Goal: Information Seeking & Learning: Learn about a topic

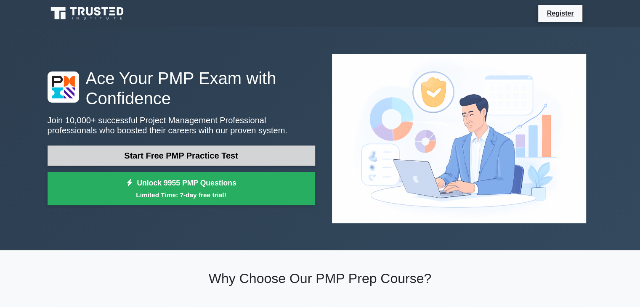
click at [200, 146] on link "Start Free PMP Practice Test" at bounding box center [182, 156] width 268 height 20
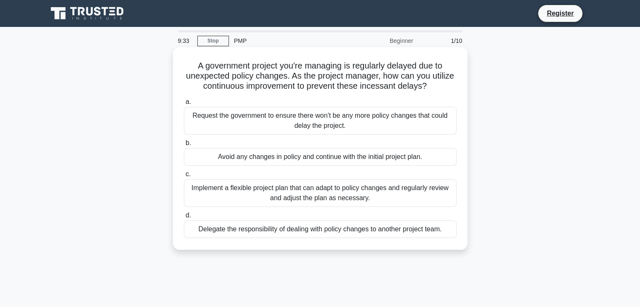
click at [285, 187] on div "Implement a flexible project plan that can adapt to policy changes and regularl…" at bounding box center [320, 193] width 273 height 28
click at [184, 177] on input "c. Implement a flexible project plan that can adapt to policy changes and regul…" at bounding box center [184, 174] width 0 height 5
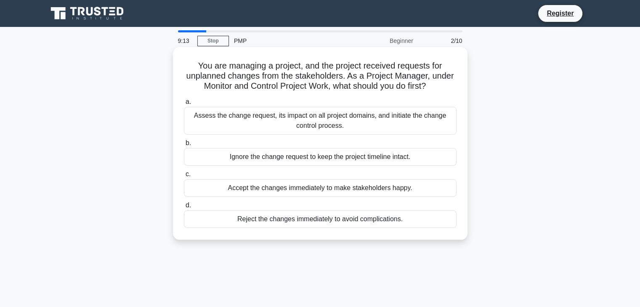
click at [292, 116] on div "Assess the change request, its impact on all project domains, and initiate the …" at bounding box center [320, 121] width 273 height 28
click at [184, 105] on input "a. Assess the change request, its impact on all project domains, and initiate t…" at bounding box center [184, 101] width 0 height 5
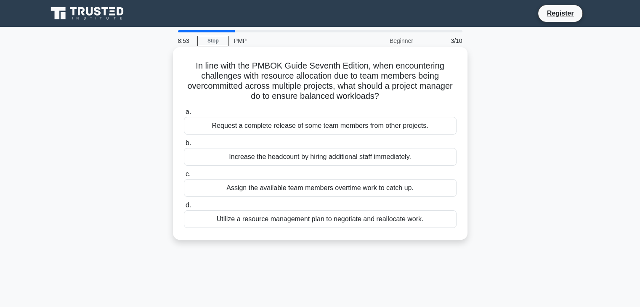
click at [339, 221] on div "Utilize a resource management plan to negotiate and reallocate work." at bounding box center [320, 219] width 273 height 18
click at [184, 208] on input "d. Utilize a resource management plan to negotiate and reallocate work." at bounding box center [184, 205] width 0 height 5
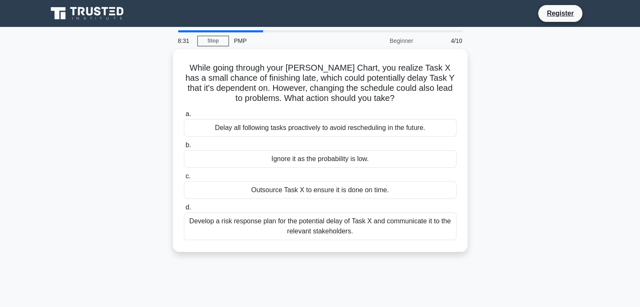
click at [339, 221] on div "Develop a risk response plan for the potential delay of Task X and communicate …" at bounding box center [320, 226] width 273 height 28
click at [184, 210] on input "d. Develop a risk response plan for the potential delay of Task X and communica…" at bounding box center [184, 207] width 0 height 5
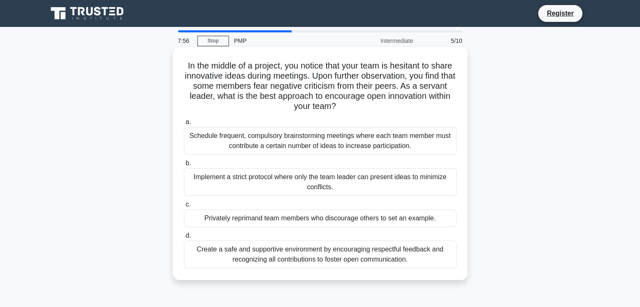
click at [294, 252] on div "Create a safe and supportive environment by encouraging respectful feedback and…" at bounding box center [320, 255] width 273 height 28
click at [184, 239] on input "d. Create a safe and supportive environment by encouraging respectful feedback …" at bounding box center [184, 235] width 0 height 5
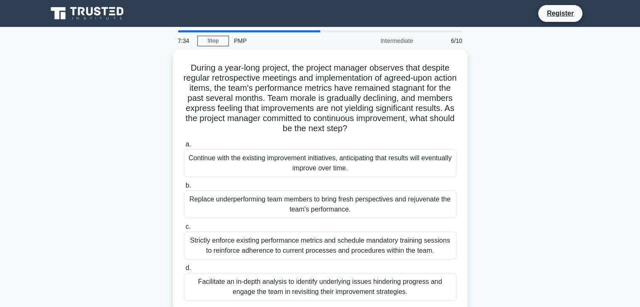
click at [597, 194] on div "During a year-long project, the project manager observes that despite regular r…" at bounding box center [319, 185] width 555 height 273
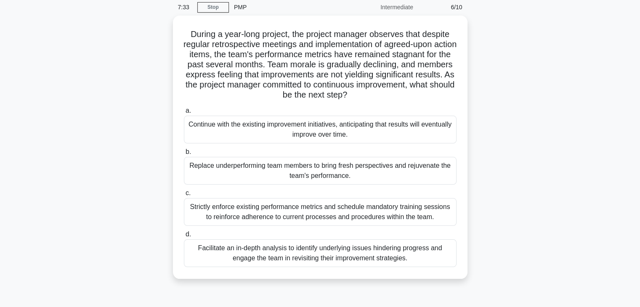
scroll to position [50, 0]
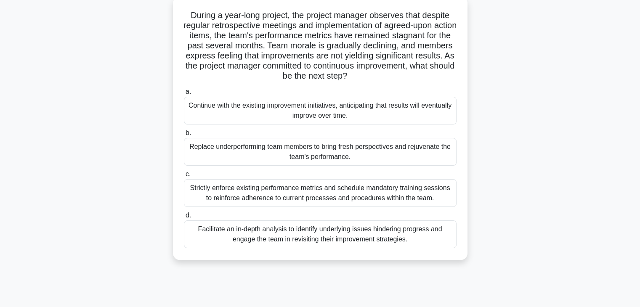
click at [417, 240] on div "Facilitate an in-depth analysis to identify underlying issues hindering progres…" at bounding box center [320, 234] width 273 height 28
click at [184, 218] on input "d. Facilitate an in-depth analysis to identify underlying issues hindering prog…" at bounding box center [184, 215] width 0 height 5
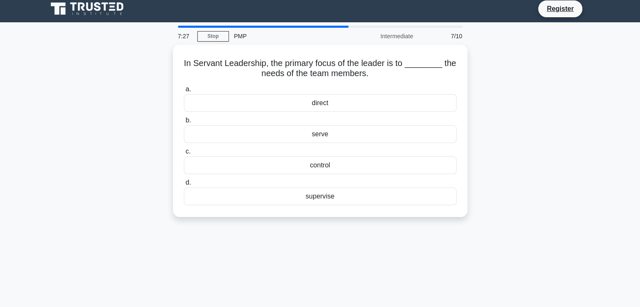
scroll to position [0, 0]
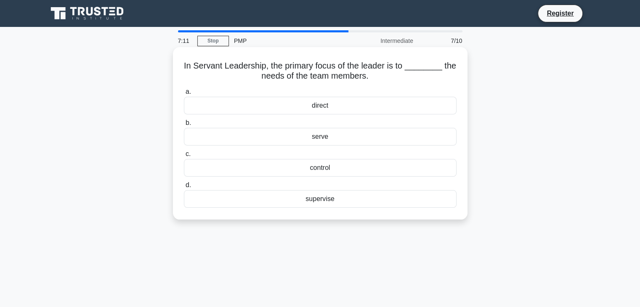
click at [340, 137] on div "serve" at bounding box center [320, 137] width 273 height 18
click at [184, 126] on input "b. serve" at bounding box center [184, 122] width 0 height 5
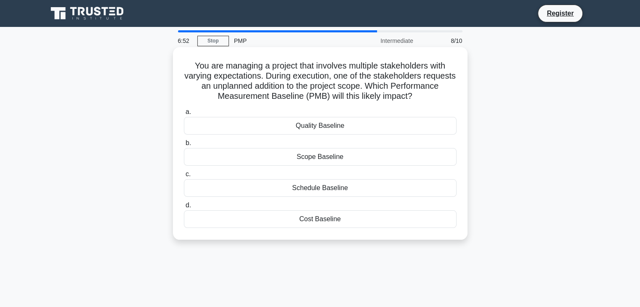
click at [392, 159] on div "Scope Baseline" at bounding box center [320, 157] width 273 height 18
click at [184, 146] on input "b. Scope Baseline" at bounding box center [184, 143] width 0 height 5
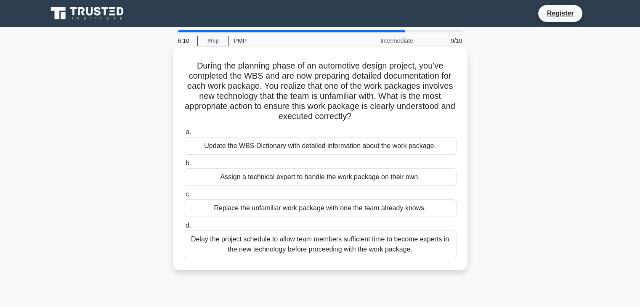
click at [392, 147] on div "Update the WBS Dictionary with detailed information about the work package." at bounding box center [320, 146] width 273 height 18
click at [184, 135] on input "a. Update the WBS Dictionary with detailed information about the work package." at bounding box center [184, 132] width 0 height 5
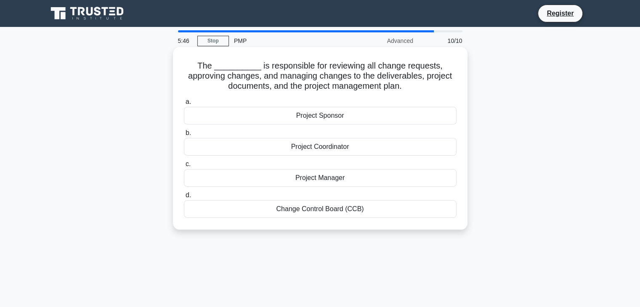
click at [320, 181] on div "Project Manager" at bounding box center [320, 178] width 273 height 18
click at [184, 167] on input "c. Project Manager" at bounding box center [184, 164] width 0 height 5
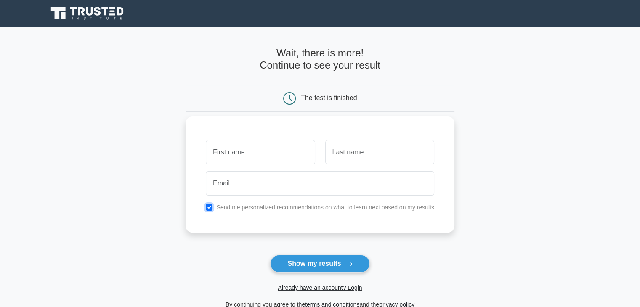
click at [208, 207] on input "checkbox" at bounding box center [209, 207] width 7 height 7
checkbox input "false"
click at [303, 260] on button "Show my results" at bounding box center [319, 264] width 99 height 18
type input "Chitra Lekha"
click at [358, 159] on input "text" at bounding box center [379, 152] width 109 height 24
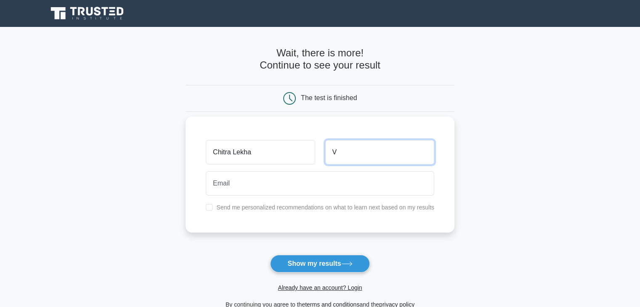
type input "V"
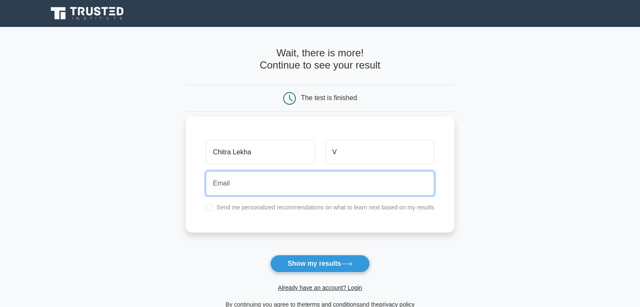
click at [325, 181] on input "email" at bounding box center [320, 183] width 228 height 24
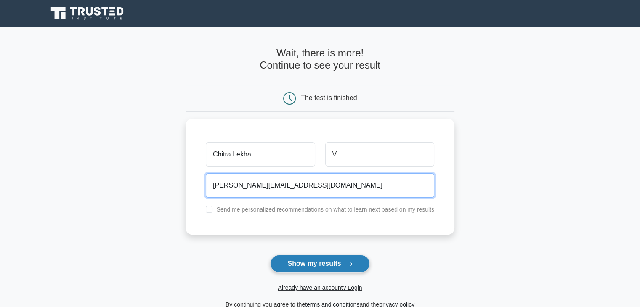
type input "chitralekha.761@gmail.com"
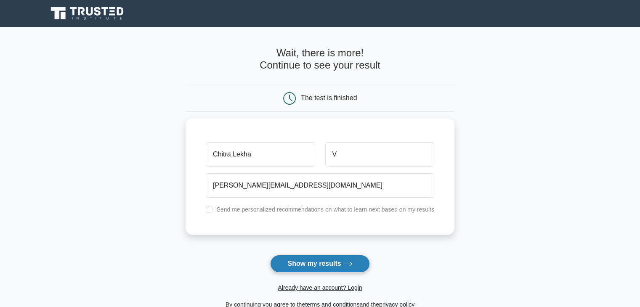
click at [331, 260] on button "Show my results" at bounding box center [319, 264] width 99 height 18
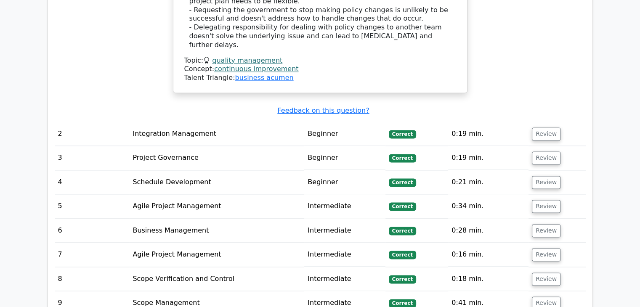
scroll to position [1144, 0]
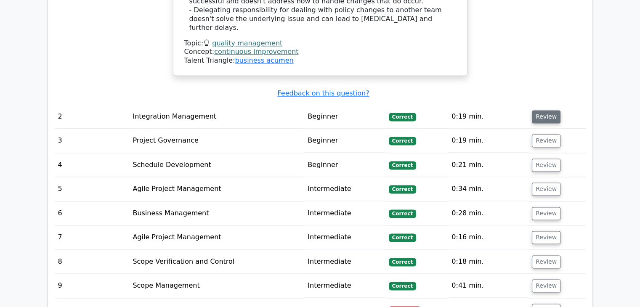
click at [539, 110] on button "Review" at bounding box center [546, 116] width 29 height 13
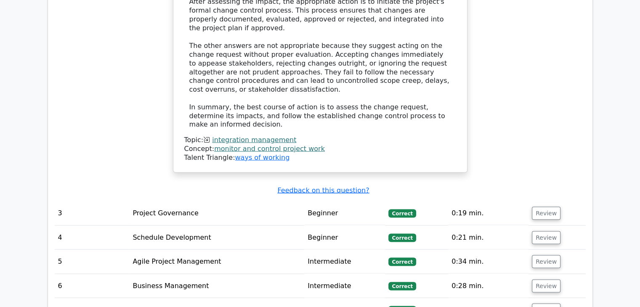
scroll to position [1573, 0]
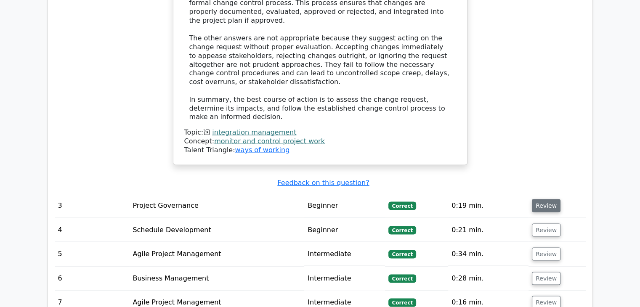
click at [546, 199] on button "Review" at bounding box center [546, 205] width 29 height 13
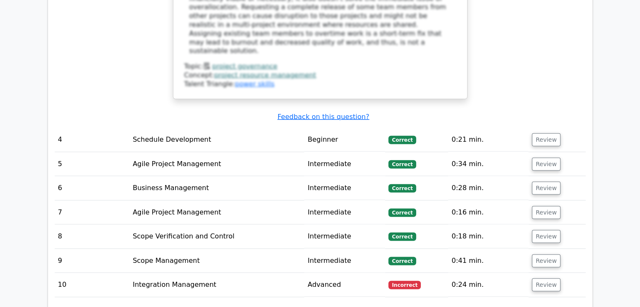
scroll to position [2104, 0]
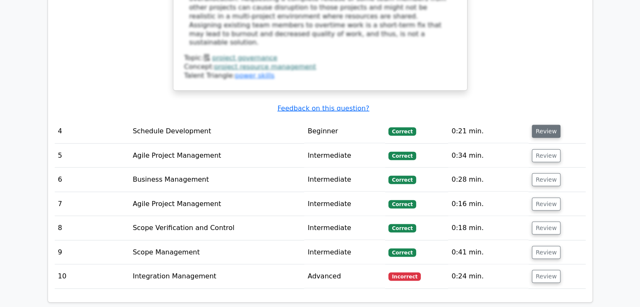
click at [541, 125] on button "Review" at bounding box center [546, 131] width 29 height 13
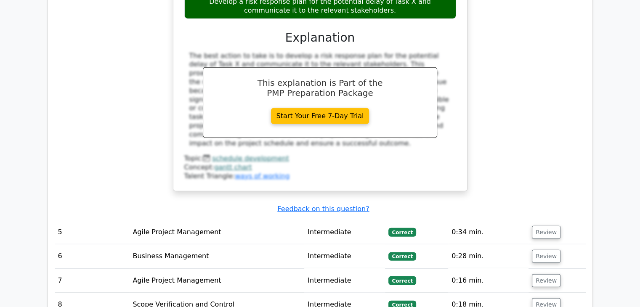
scroll to position [2433, 0]
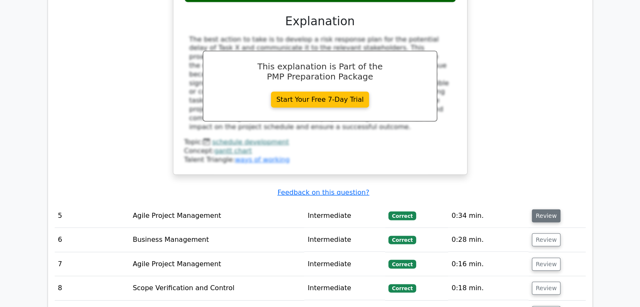
click at [541, 210] on button "Review" at bounding box center [546, 216] width 29 height 13
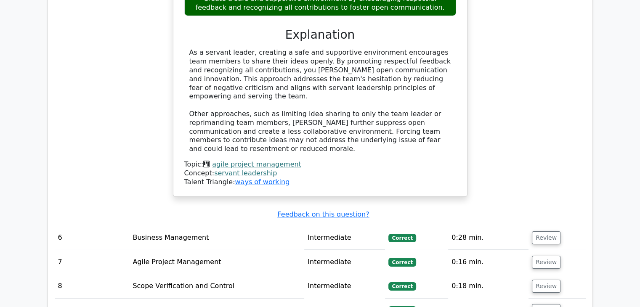
scroll to position [2866, 0]
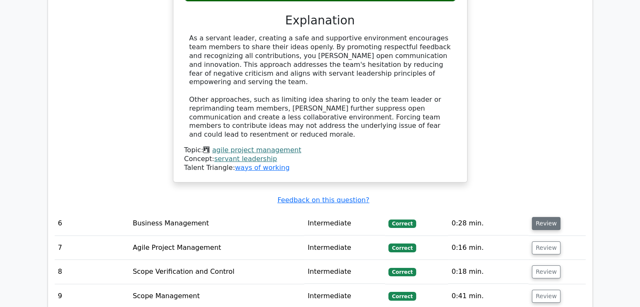
click at [537, 217] on button "Review" at bounding box center [546, 223] width 29 height 13
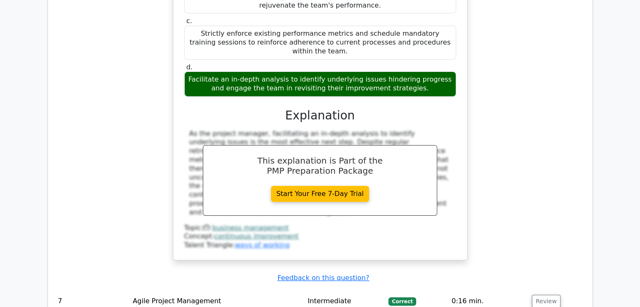
scroll to position [3270, 0]
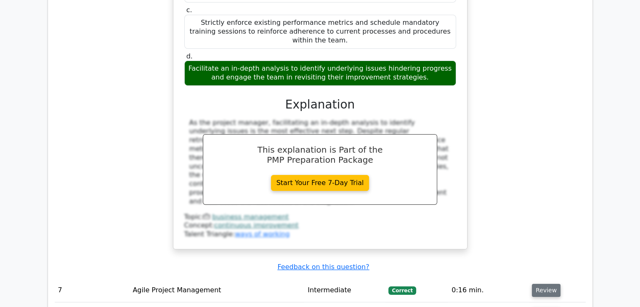
click at [543, 284] on button "Review" at bounding box center [546, 290] width 29 height 13
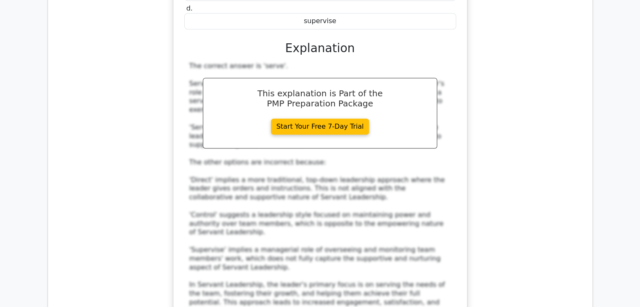
scroll to position [3766, 0]
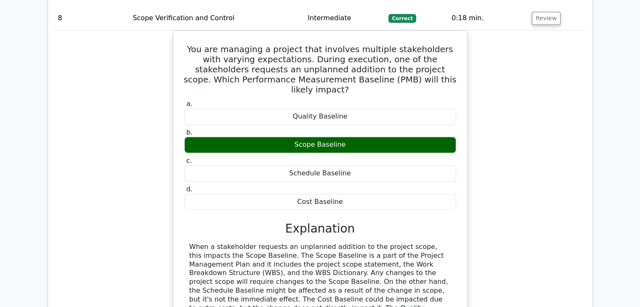
scroll to position [4082, 0]
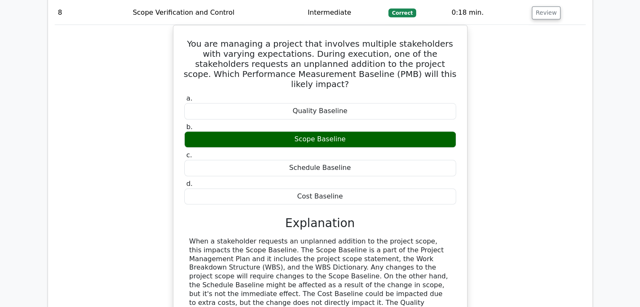
drag, startPoint x: 642, startPoint y: 249, endPoint x: 598, endPoint y: 251, distance: 44.2
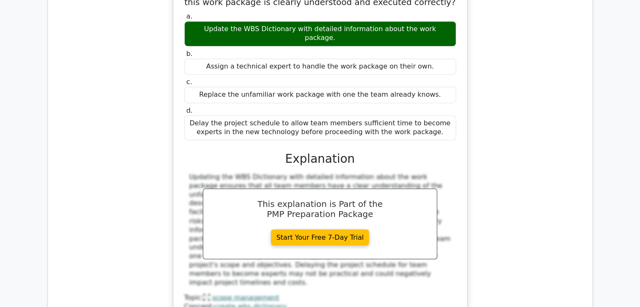
scroll to position [4598, 0]
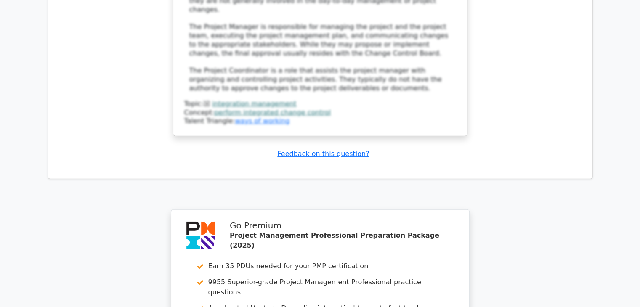
scroll to position [5266, 0]
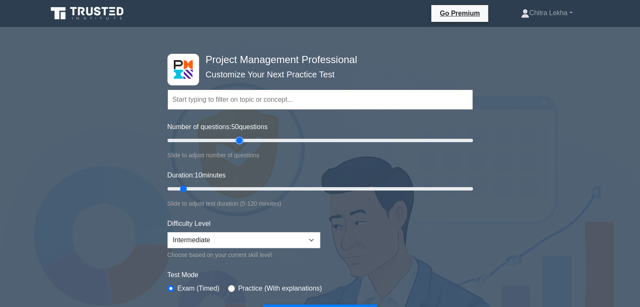
drag, startPoint x: 178, startPoint y: 142, endPoint x: 241, endPoint y: 143, distance: 62.3
type input "50"
click at [241, 143] on input "Number of questions: 50 questions" at bounding box center [319, 140] width 305 height 10
click at [212, 239] on select "Beginner Intermediate Expert" at bounding box center [243, 240] width 153 height 16
select select "expert"
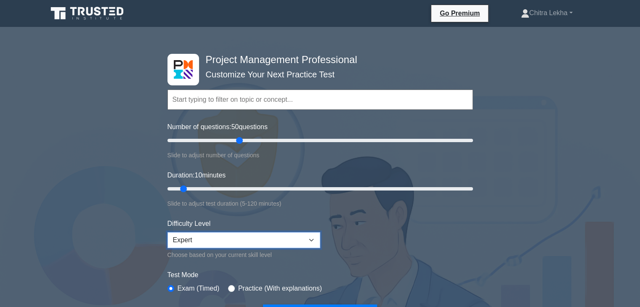
click at [167, 232] on select "Beginner Intermediate Expert" at bounding box center [243, 240] width 153 height 16
click at [238, 285] on label "Practice (With explanations)" at bounding box center [280, 289] width 84 height 10
click at [231, 287] on input "radio" at bounding box center [231, 288] width 7 height 7
radio input "true"
click at [259, 186] on input "Duration: 40 minutes" at bounding box center [319, 189] width 305 height 10
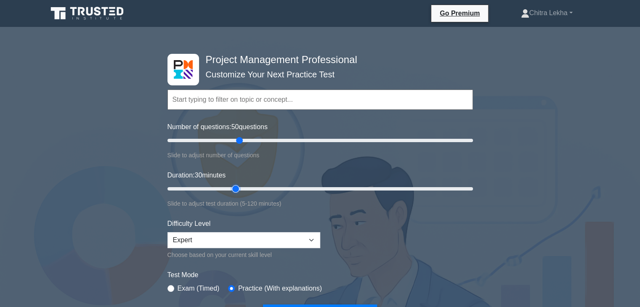
type input "30"
click at [241, 187] on input "Duration: 30 minutes" at bounding box center [319, 189] width 305 height 10
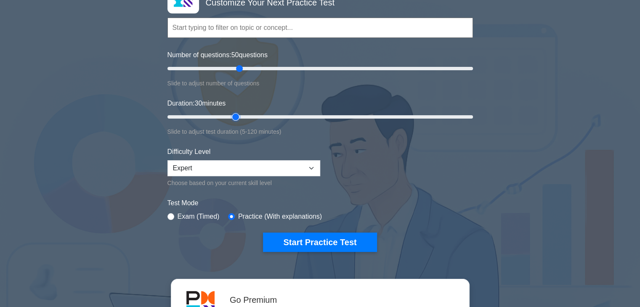
scroll to position [88, 0]
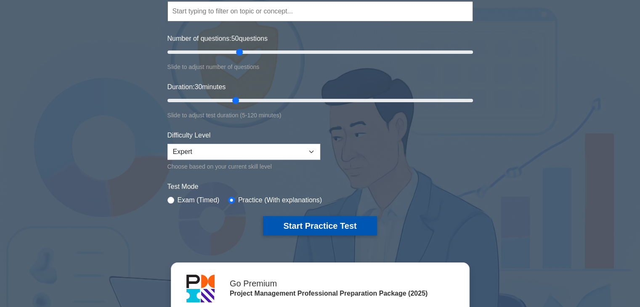
click at [330, 216] on button "Start Practice Test" at bounding box center [320, 225] width 114 height 19
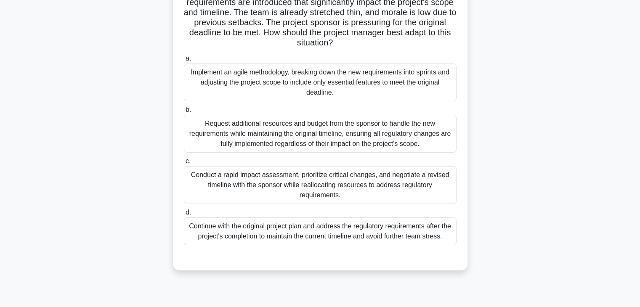
scroll to position [85, 0]
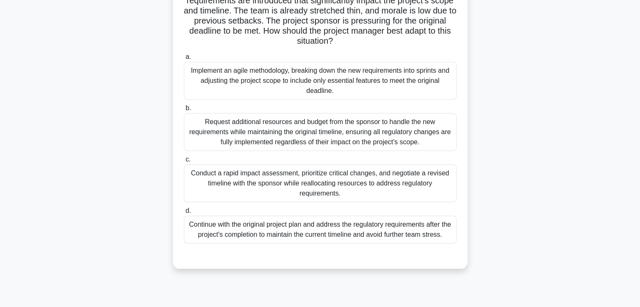
click at [382, 188] on div "Conduct a rapid impact assessment, prioritize critical changes, and negotiate a…" at bounding box center [320, 183] width 273 height 38
click at [184, 162] on input "c. Conduct a rapid impact assessment, prioritize critical changes, and negotiat…" at bounding box center [184, 159] width 0 height 5
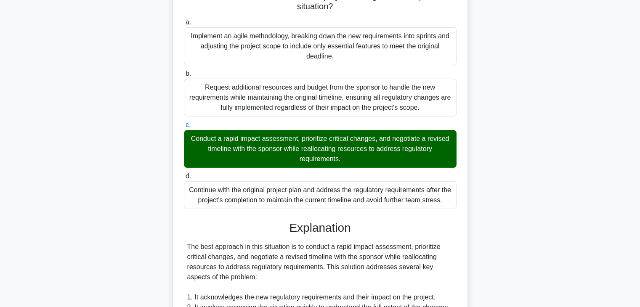
scroll to position [0, 0]
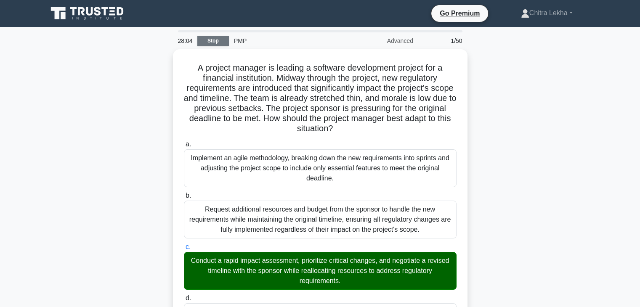
click at [220, 37] on link "Stop" at bounding box center [213, 41] width 32 height 11
